Goal: Information Seeking & Learning: Learn about a topic

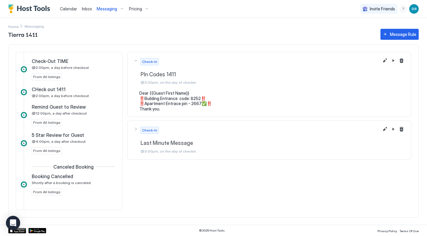
scroll to position [256, 0]
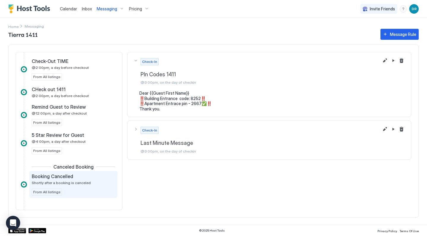
click at [65, 177] on span "Booking Cancelled" at bounding box center [52, 176] width 41 height 6
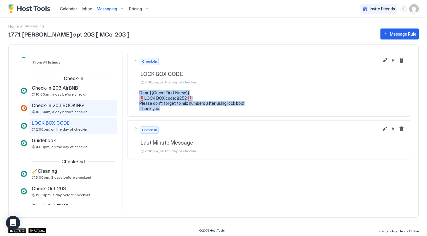
scroll to position [170, 0]
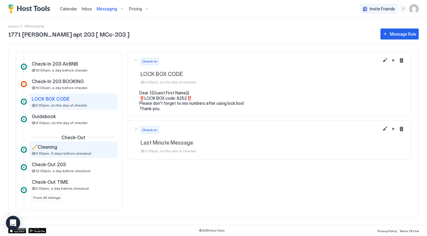
click at [74, 153] on span "@3:00pm, 3 days before checkout" at bounding box center [62, 153] width 60 height 4
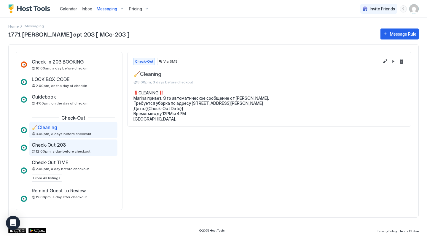
scroll to position [195, 0]
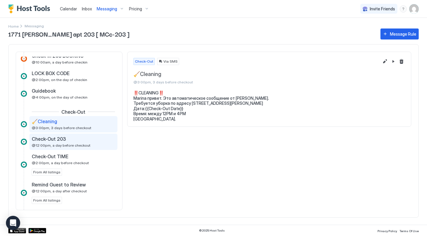
click at [80, 136] on div "Check-Out 203" at bounding box center [69, 139] width 75 height 6
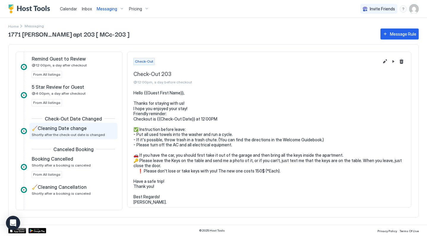
scroll to position [321, 0]
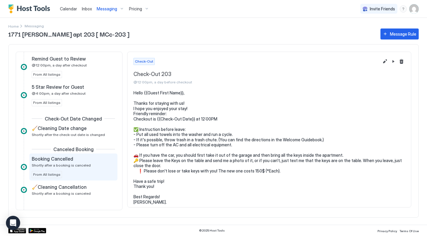
click at [73, 170] on div "Booking Cancelled Shortly after a booking is canceled From All listings" at bounding box center [73, 167] width 83 height 22
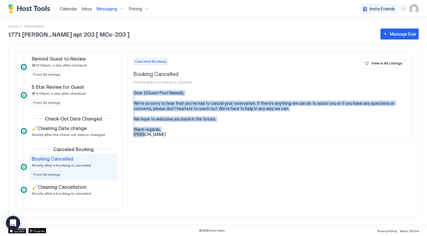
drag, startPoint x: 164, startPoint y: 135, endPoint x: 130, endPoint y: 89, distance: 57.3
click at [130, 88] on div "Canceled Booking Booking Cancelled Shortly after a booking is canceled View in …" at bounding box center [269, 97] width 284 height 90
copy div "View in All Listings Dear {{Guest First Name}}, We’re so sorry to hear that you…"
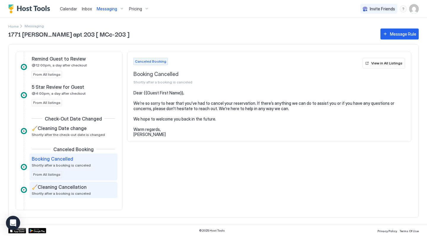
click at [79, 190] on div "🧹Cleaning Cancellation Shortly after a booking is canceled" at bounding box center [69, 190] width 75 height 12
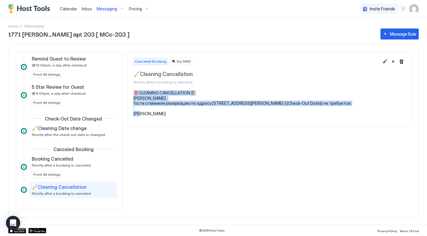
drag, startPoint x: 153, startPoint y: 118, endPoint x: 134, endPoint y: 95, distance: 30.3
click at [134, 94] on pre "‼️CLEANING CANCELLATION‼️ [PERSON_NAME] . Гости отменили резервацию по адресу […" at bounding box center [268, 103] width 271 height 26
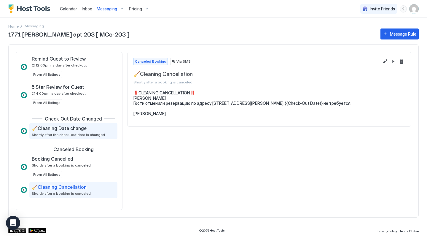
click at [94, 133] on span "Shortly after the check-out date is changed" at bounding box center [68, 134] width 73 height 4
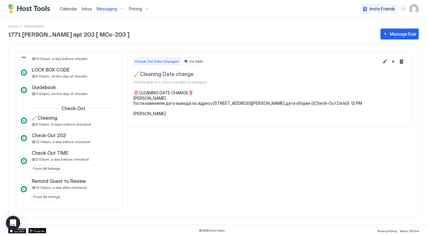
scroll to position [94, 0]
